Goal: Navigation & Orientation: Find specific page/section

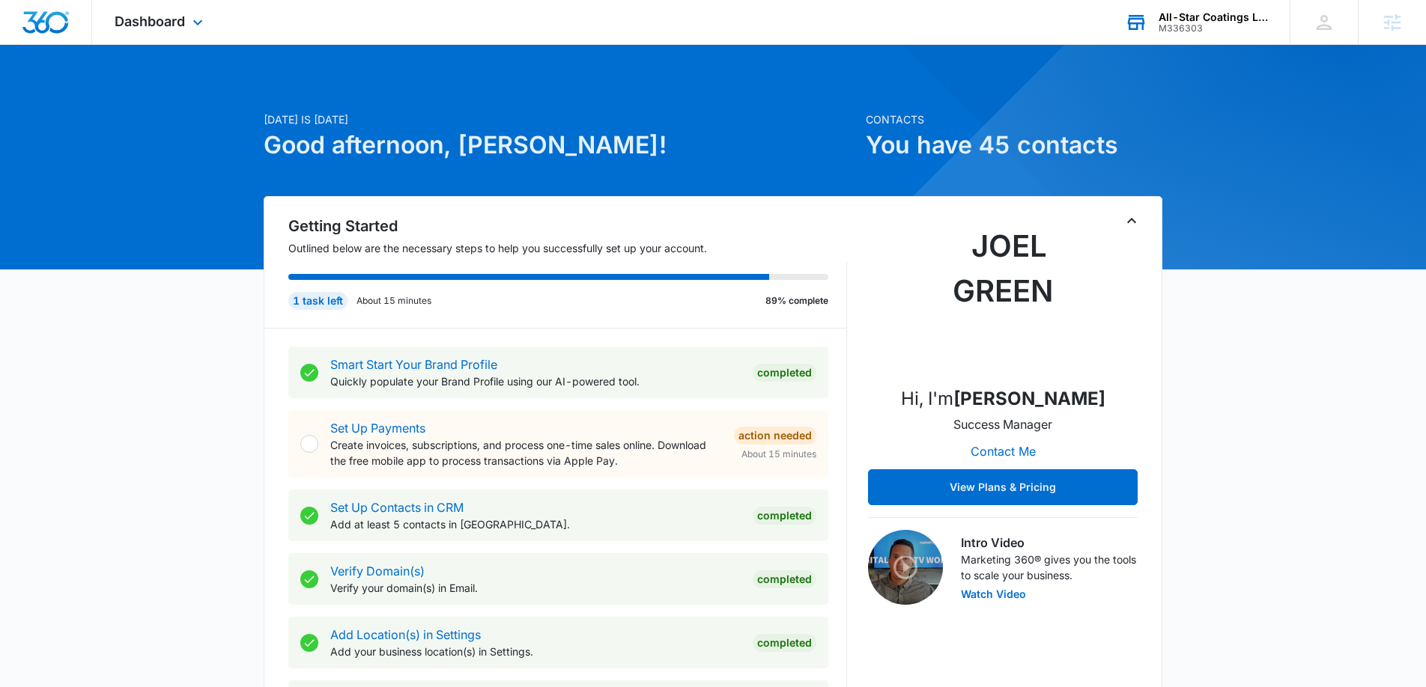
click at [1179, 11] on div "All-Star Coatings LLC" at bounding box center [1212, 17] width 109 height 12
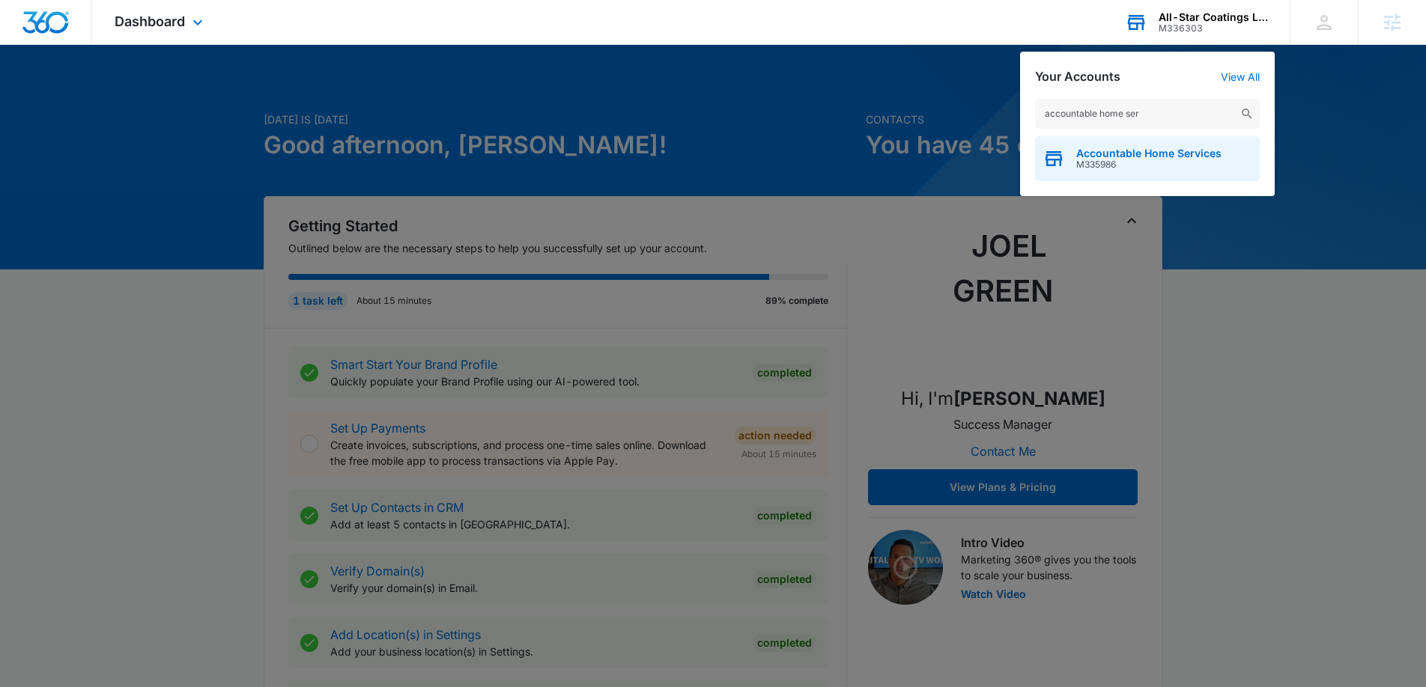
type input "accountable home ser"
click at [1177, 159] on span "M335986" at bounding box center [1148, 164] width 145 height 10
